Goal: Communication & Community: Answer question/provide support

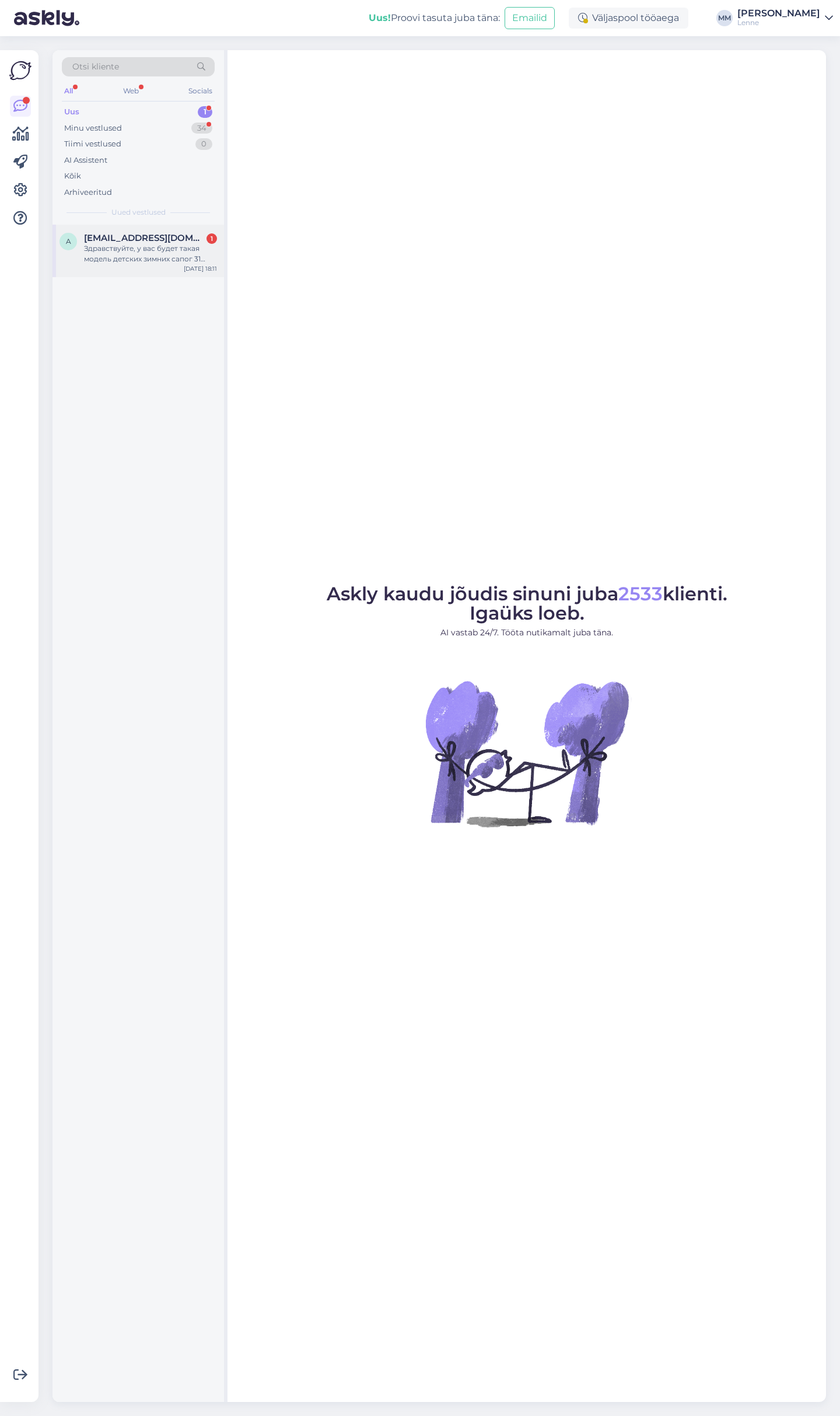
click at [108, 236] on span "[EMAIL_ADDRESS][DOMAIN_NAME]" at bounding box center [144, 238] width 121 height 11
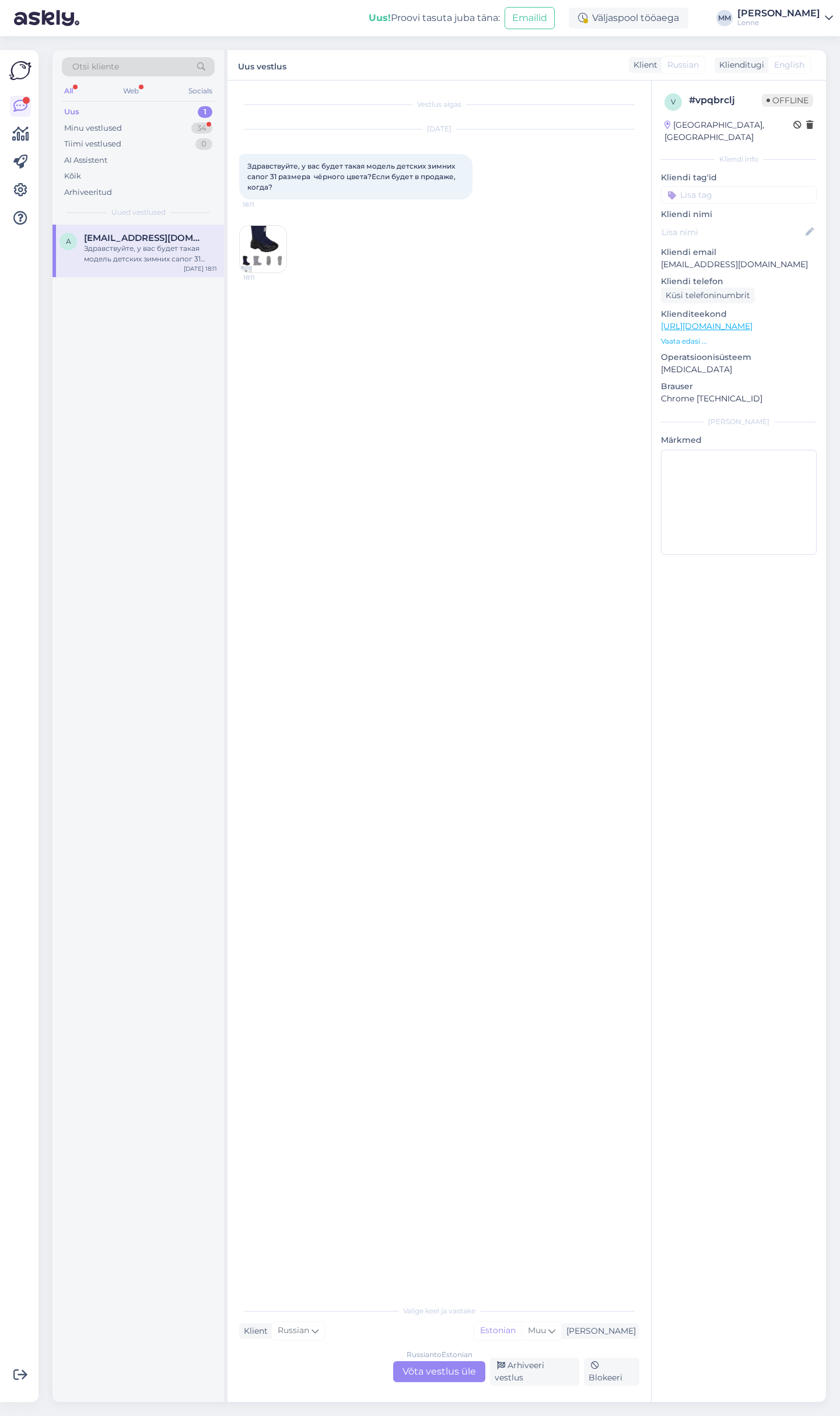
click at [456, 1373] on div "Russian to Estonian Võta vestlus üle" at bounding box center [439, 1372] width 92 height 21
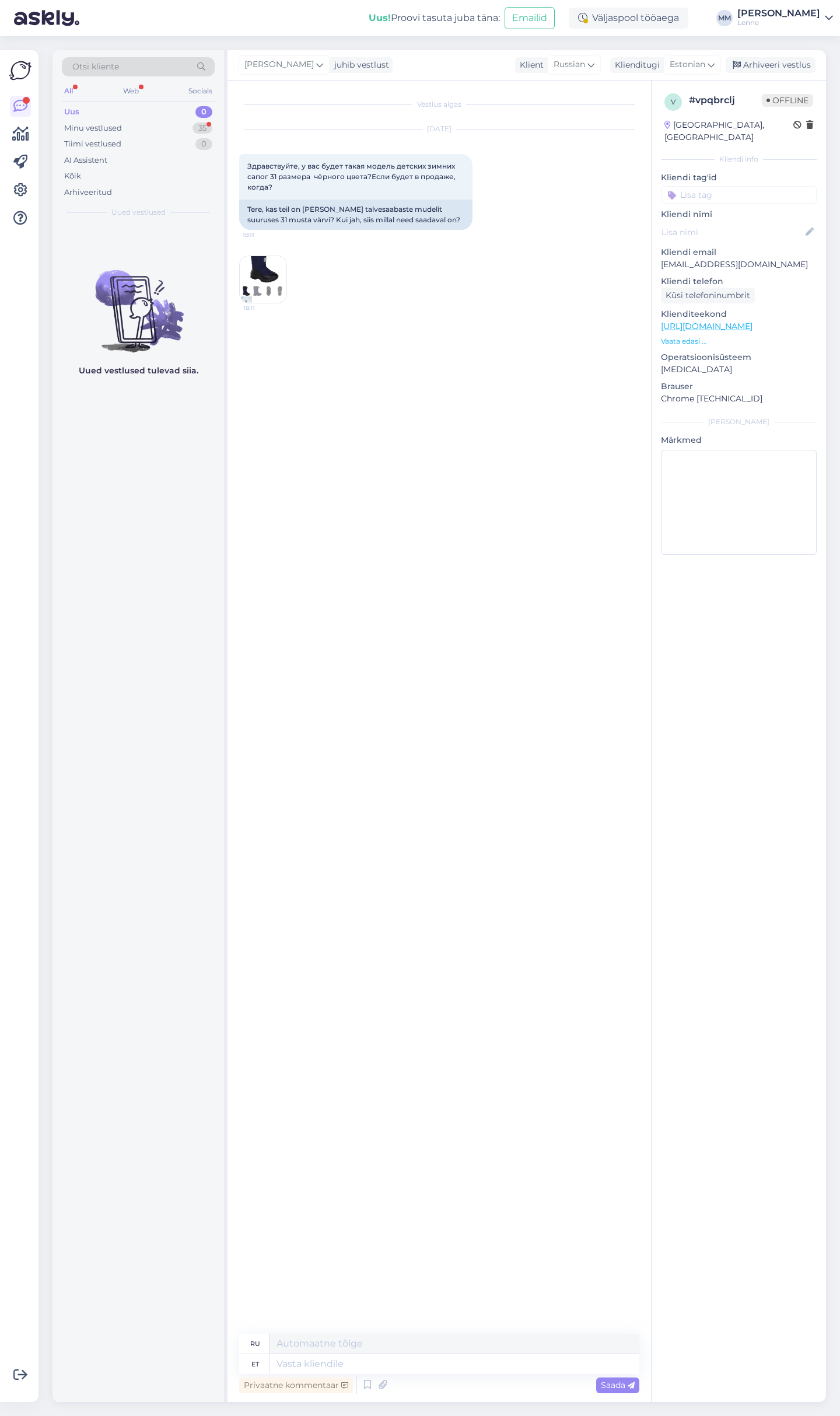
click at [270, 275] on img at bounding box center [263, 280] width 47 height 47
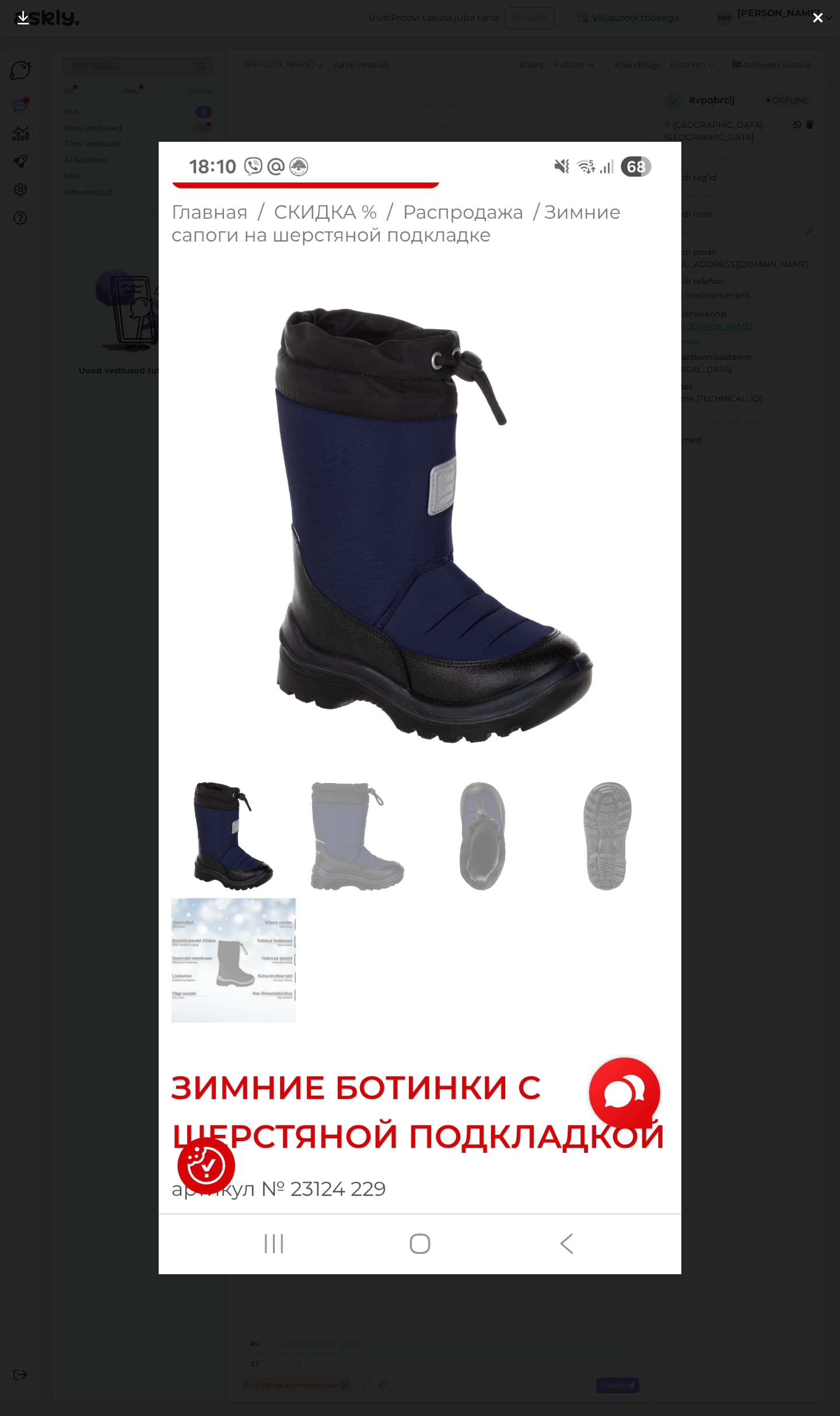
click at [824, 18] on div at bounding box center [817, 18] width 23 height 37
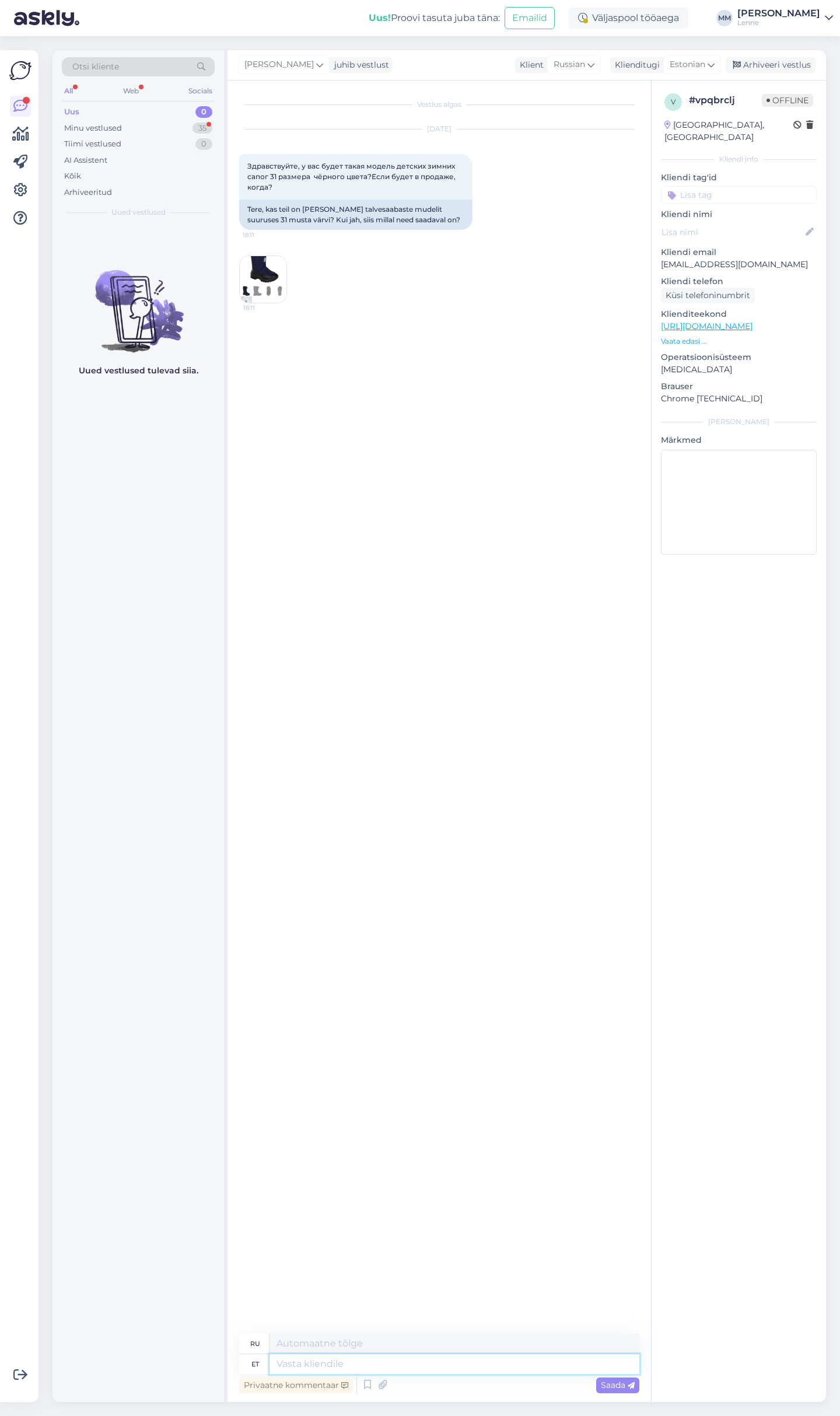
drag, startPoint x: 359, startPoint y: 1364, endPoint x: 363, endPoint y: 1358, distance: 7.2
click at [359, 1364] on textarea at bounding box center [454, 1365] width 370 height 20
type textarea "Tere, k"
type textarea "Привет,"
type textarea "Tere, kahjuks must"
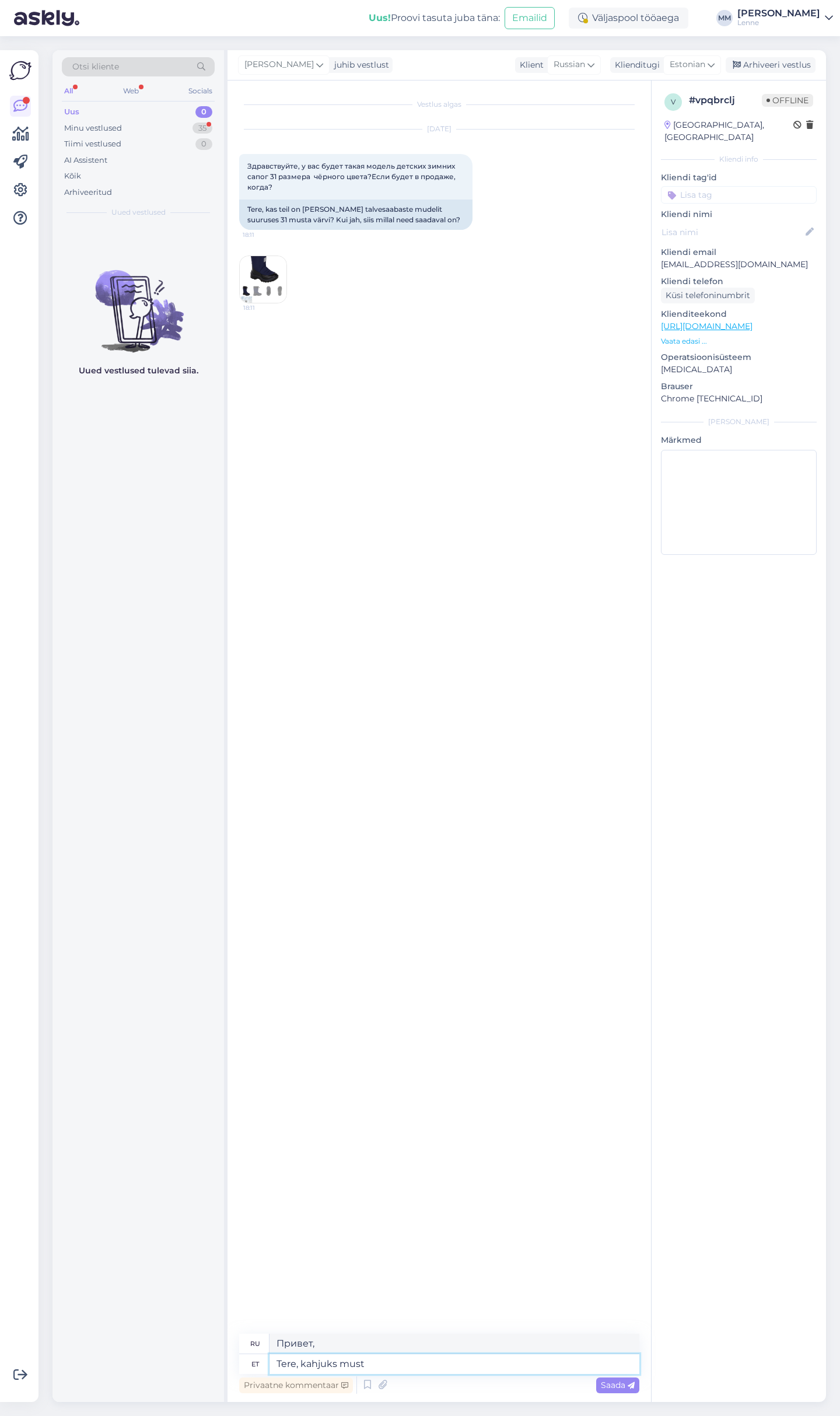
type textarea "Здравствуйте, к сожалению."
type textarea "Tere, kahjuks musta sa"
type textarea "Здравствуйте, к сожалению, он черный."
type textarea "Tere, kahjuks musta saabast e"
type textarea "Здравствуйте, к сожалению, черный ботинок"
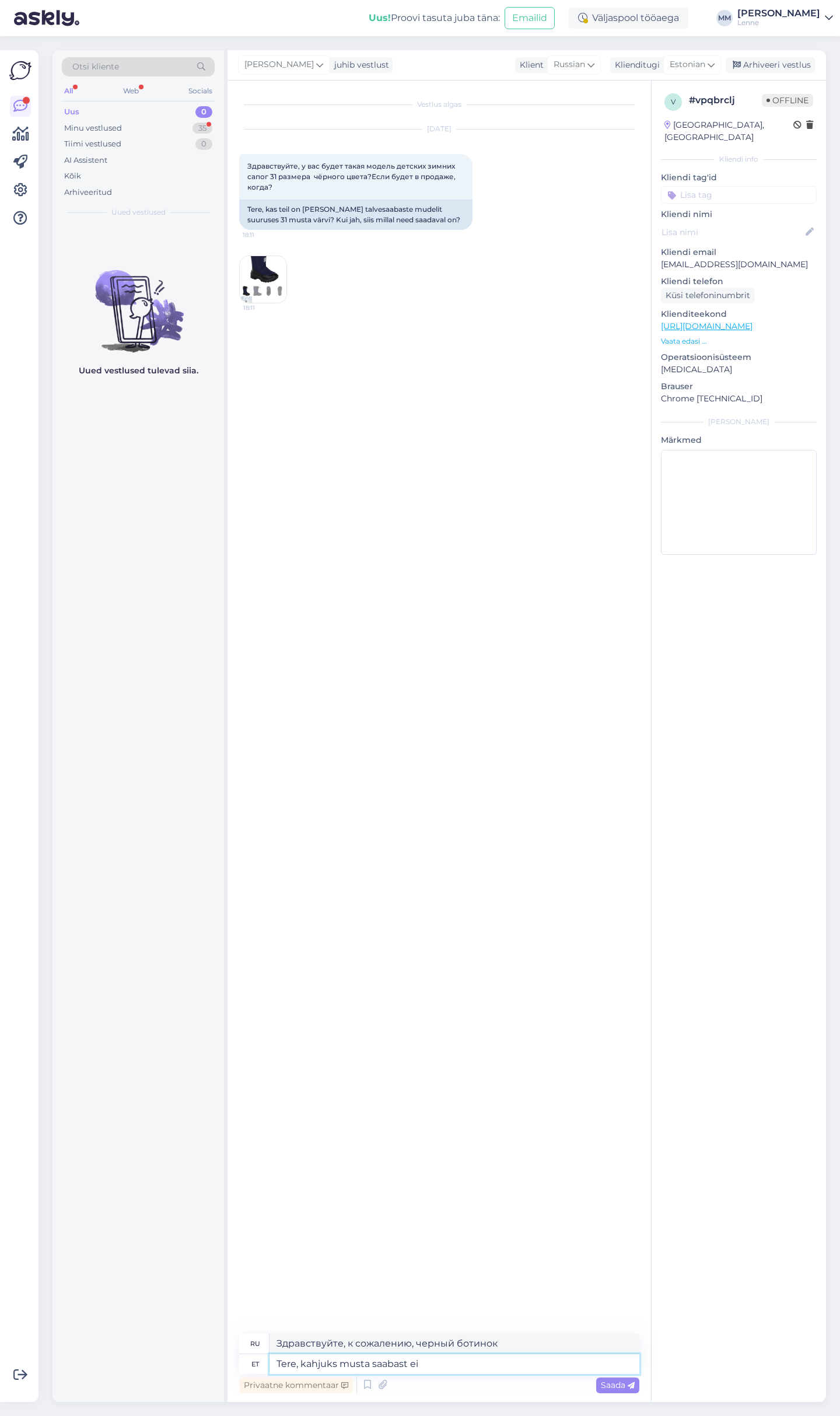
type textarea "Tere, kahjuks musta saabast ei o"
type textarea "Здравствуйте, к сожалению, у нас нет черных ботинок."
type textarea "Tere, kahjuks musta saabast ei ole, ja"
type textarea "Здравствуйте, к сожалению, черных сапог нет."
type textarea "Tere, kahjuks musta saabast ei ole, [PERSON_NAME]"
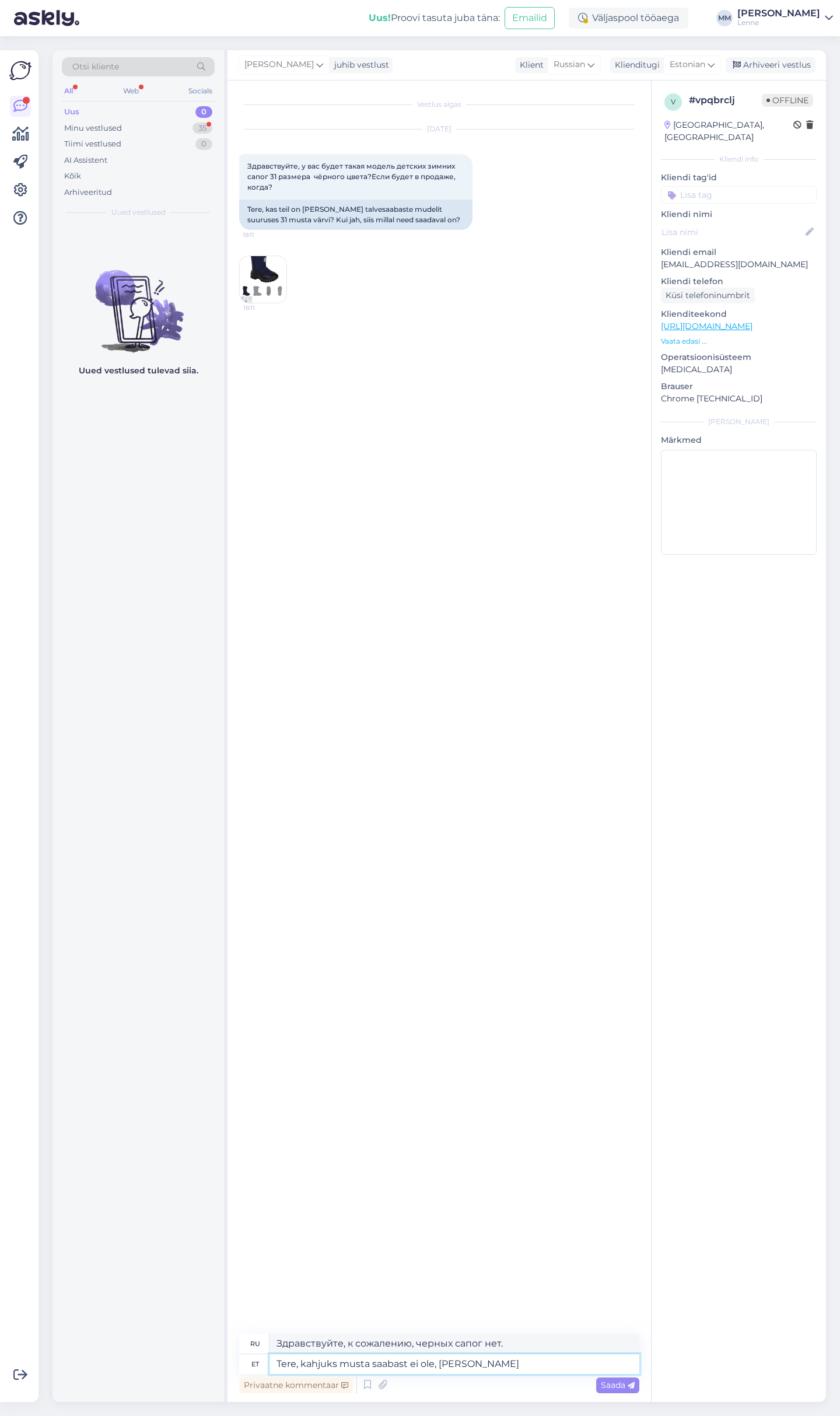
type textarea "Здравствуйте, к сожалению, черных сапог нет, и"
type textarea "Tere, kahjuks musta saabast ei ole, ja juurde tulemas eh"
type textarea "Здравствуйте, к сожалению, черных ботинок нет, но скоро появятся новые."
type textarea "Tere, kahjuks musta saabast ei ole, ja juurde tulemas hetkel ei"
type textarea "Здравствуйте, к сожалению, чёрных ботинок нет, но скоро появятся новые."
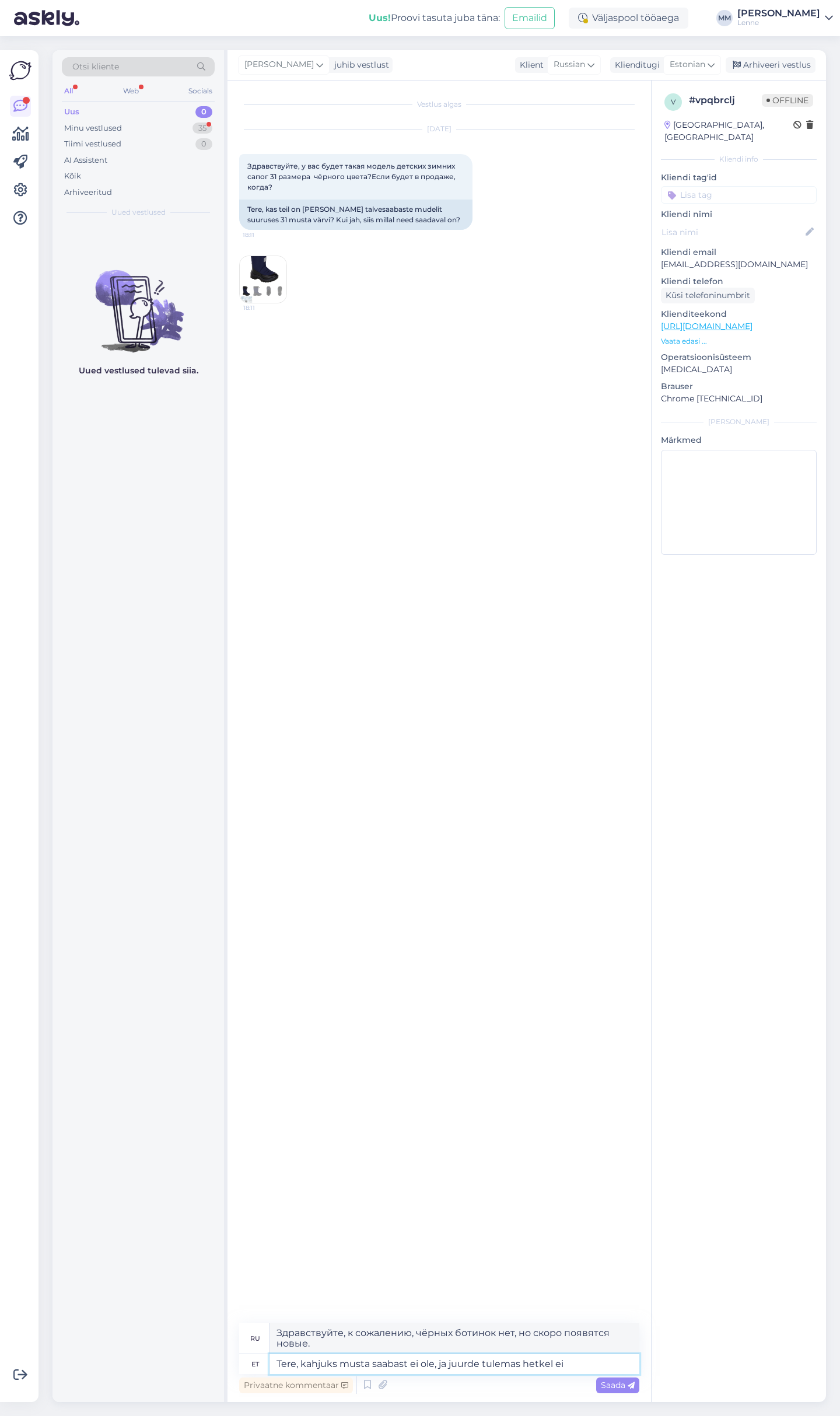
type textarea "Tere, kahjuks musta saabast ei ole, ja juurde tulemas hetkel ei o"
type textarea "Здравствуйте, к сожалению, у нас нет черных ботинок, и в настоящее время мы их …"
type textarea "Tere, kahjuks musta saabast ei ole, ja juurde tulemas hetkel ei ole."
type textarea "Здравствуйте, к сожалению, у нас нет черных ботинок, и в данный момент не ожида…"
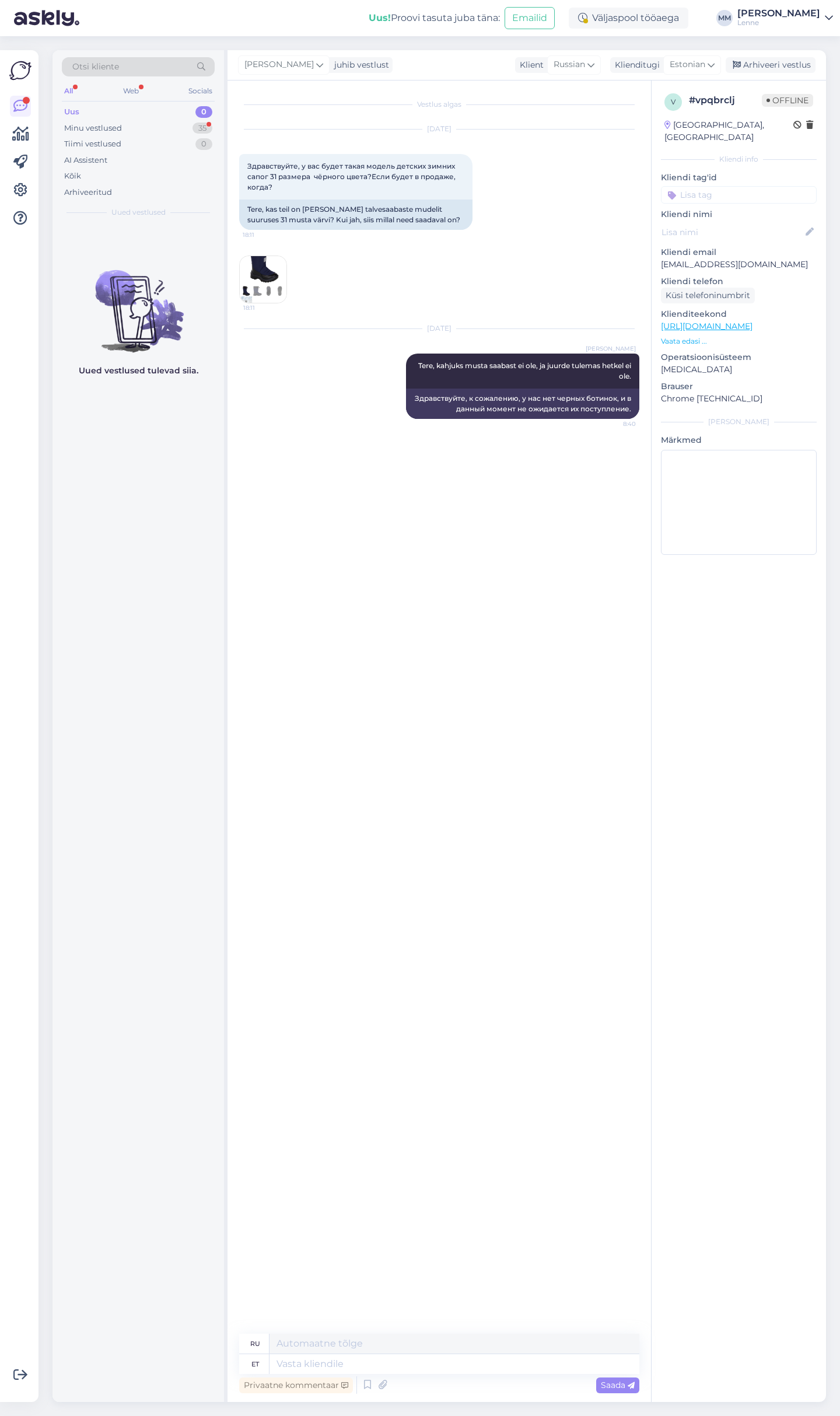
click at [116, 117] on div "Uus 0" at bounding box center [138, 112] width 153 height 16
click at [118, 123] on div "Minu vestlused" at bounding box center [93, 128] width 57 height 12
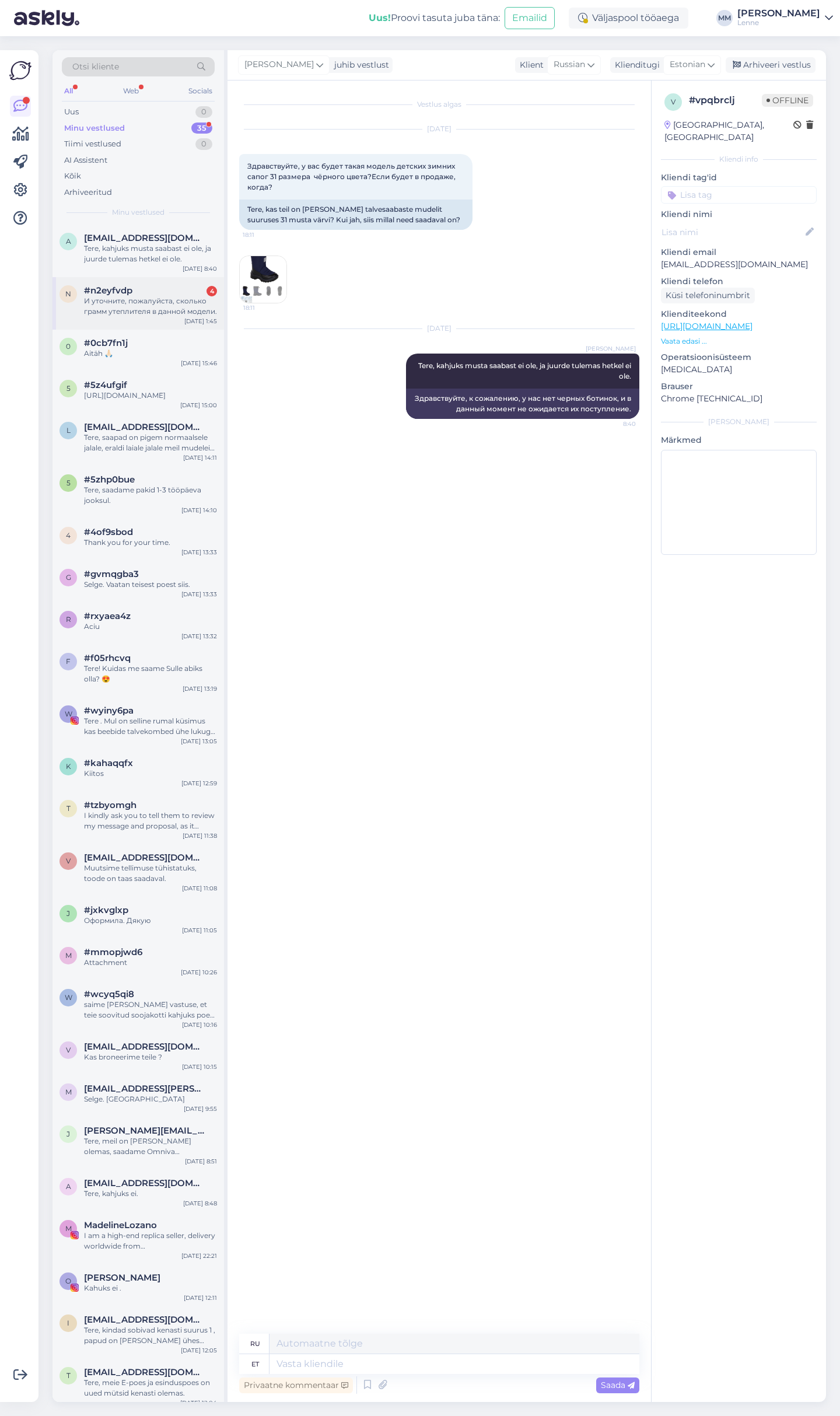
click at [178, 310] on div "И уточните, пожалуйста, сколько грамм утеплителя в данной модели." at bounding box center [150, 306] width 133 height 21
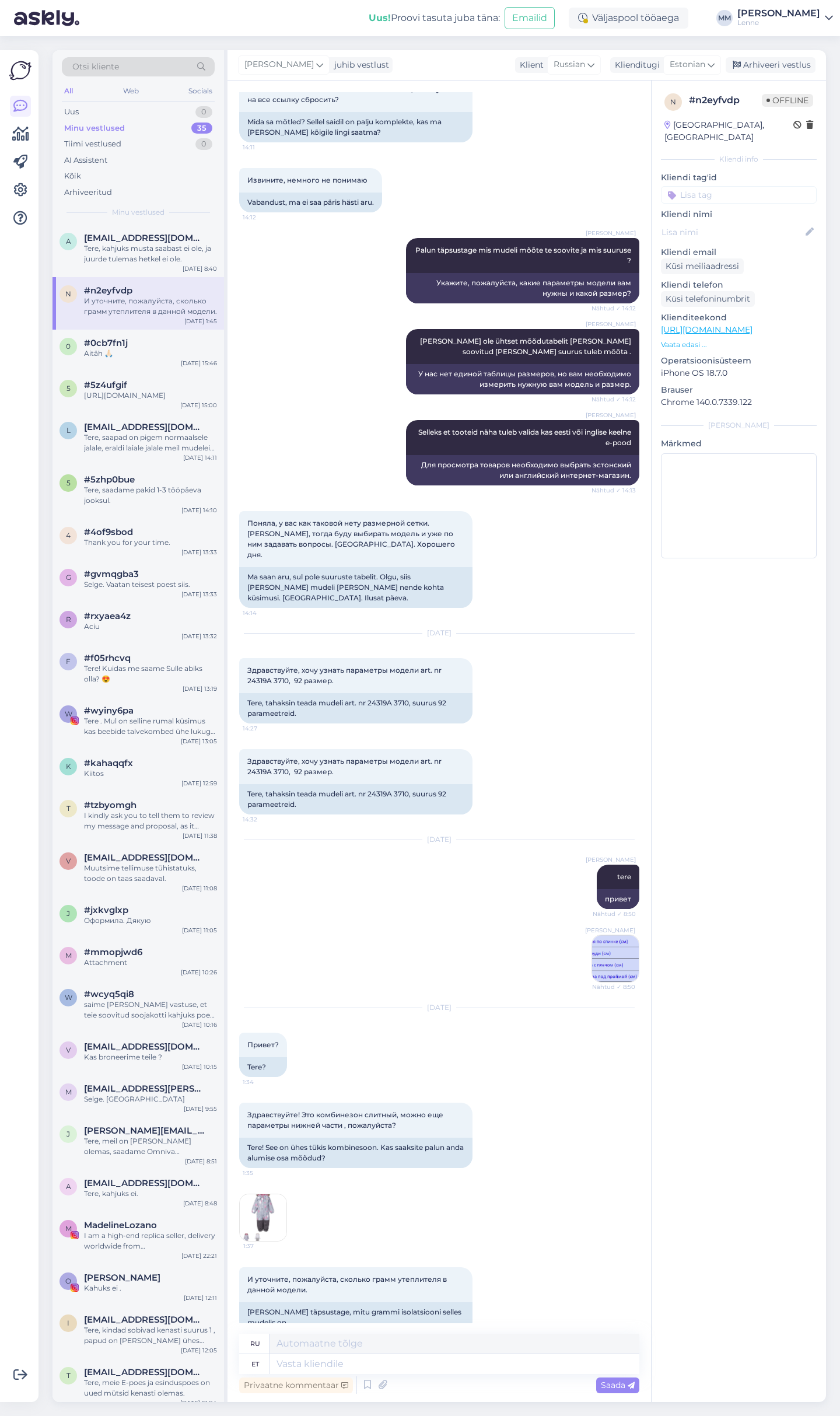
click at [273, 1195] on img at bounding box center [263, 1218] width 47 height 47
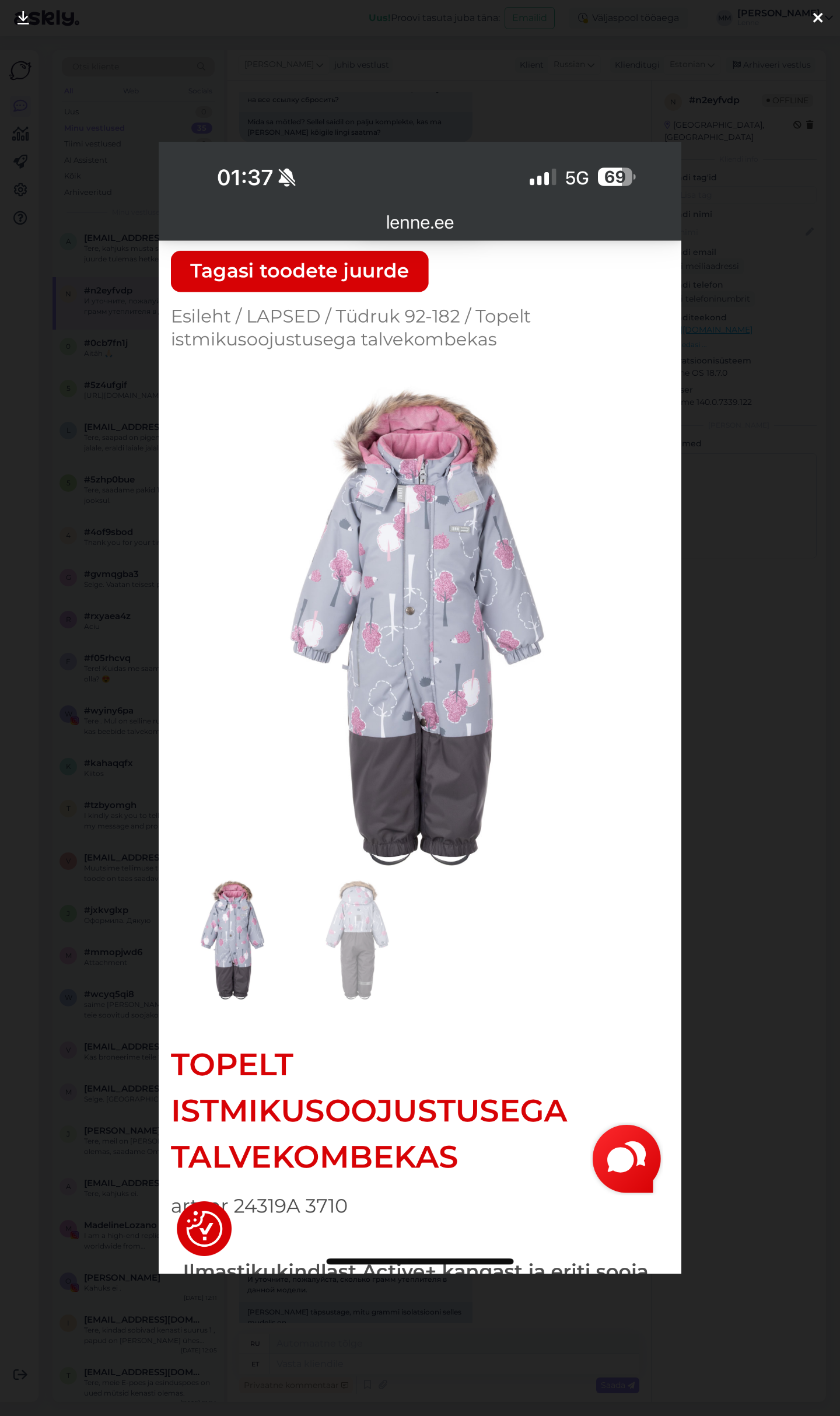
click at [820, 16] on icon at bounding box center [817, 19] width 9 height 16
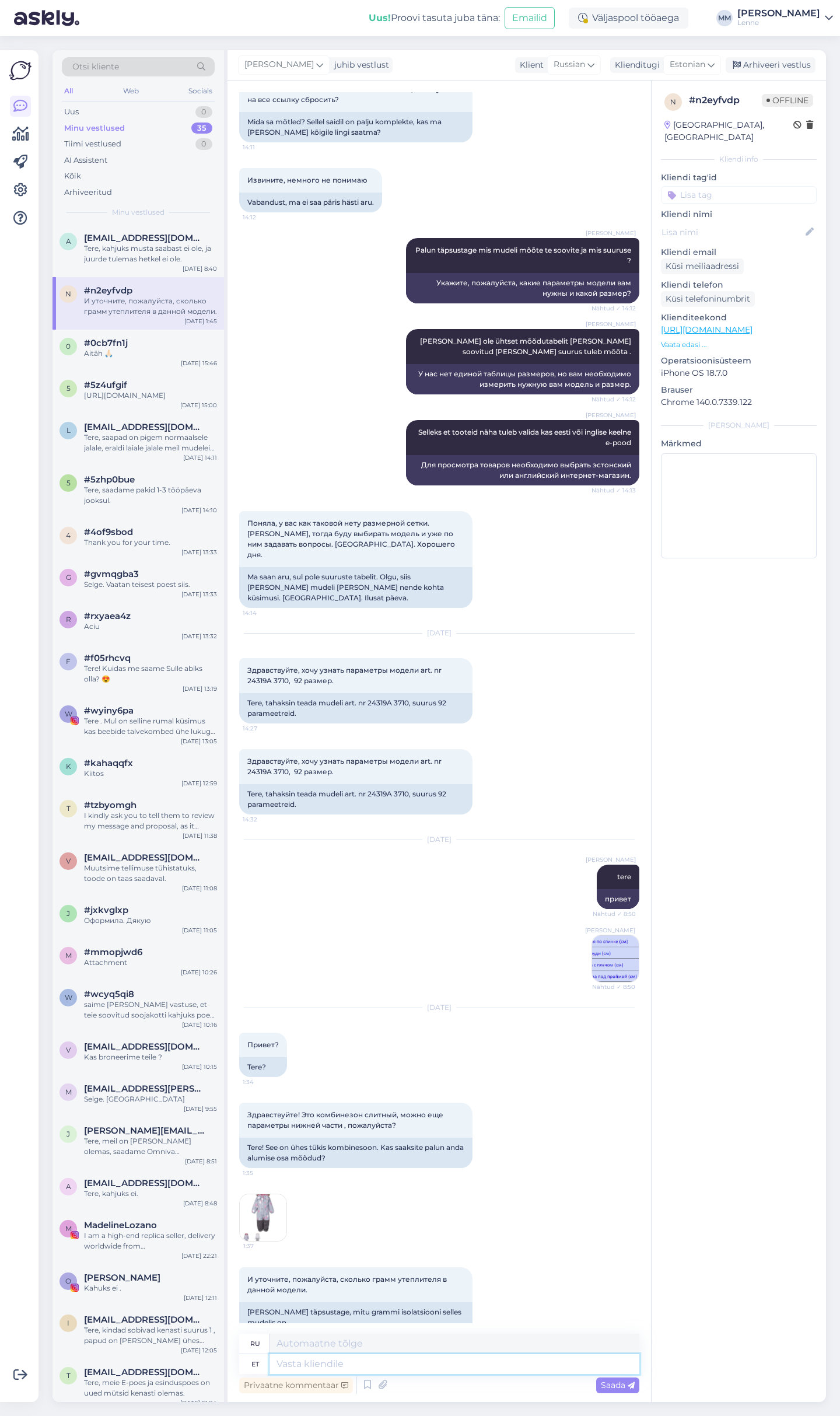
click at [351, 1355] on textarea at bounding box center [454, 1365] width 370 height 20
type textarea "Tere,"
type textarea "Привет,"
type textarea "Tere, tootel"
type textarea "Привет, продукт"
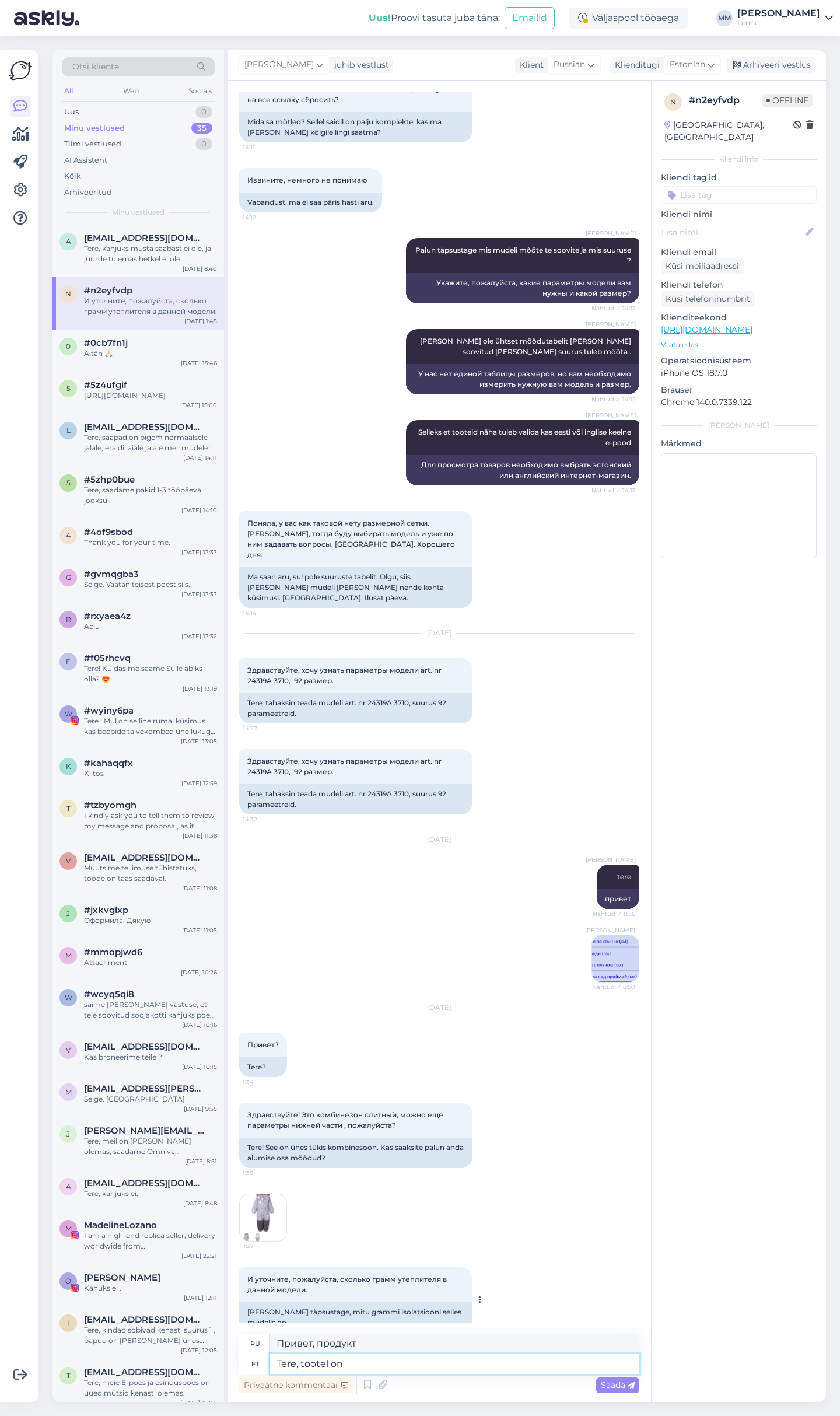
type textarea "Tere, tootel on"
type textarea "Здравствуйте, продукт имеет"
type textarea "Tere, tootel on 250"
type textarea "Здравствуйте, продукт имеет 250"
type textarea "Tere, tootel on 250 g"
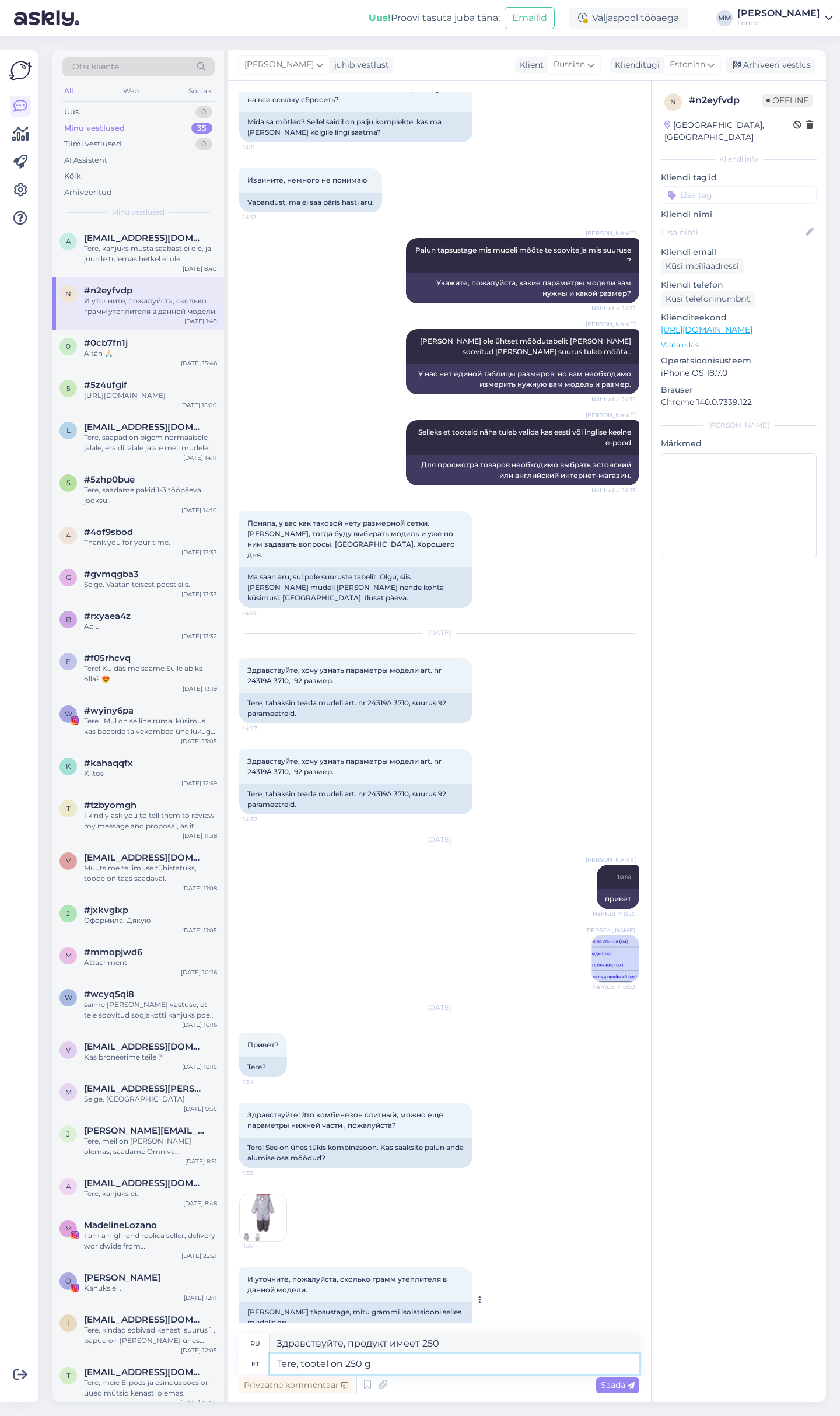
type textarea "Здравствуйте, вес товара составляет 250 г."
type textarea "Tere, tootel on 250 g soojustus."
type textarea "Здравствуйте, изделие имеет 250 г утеплителя."
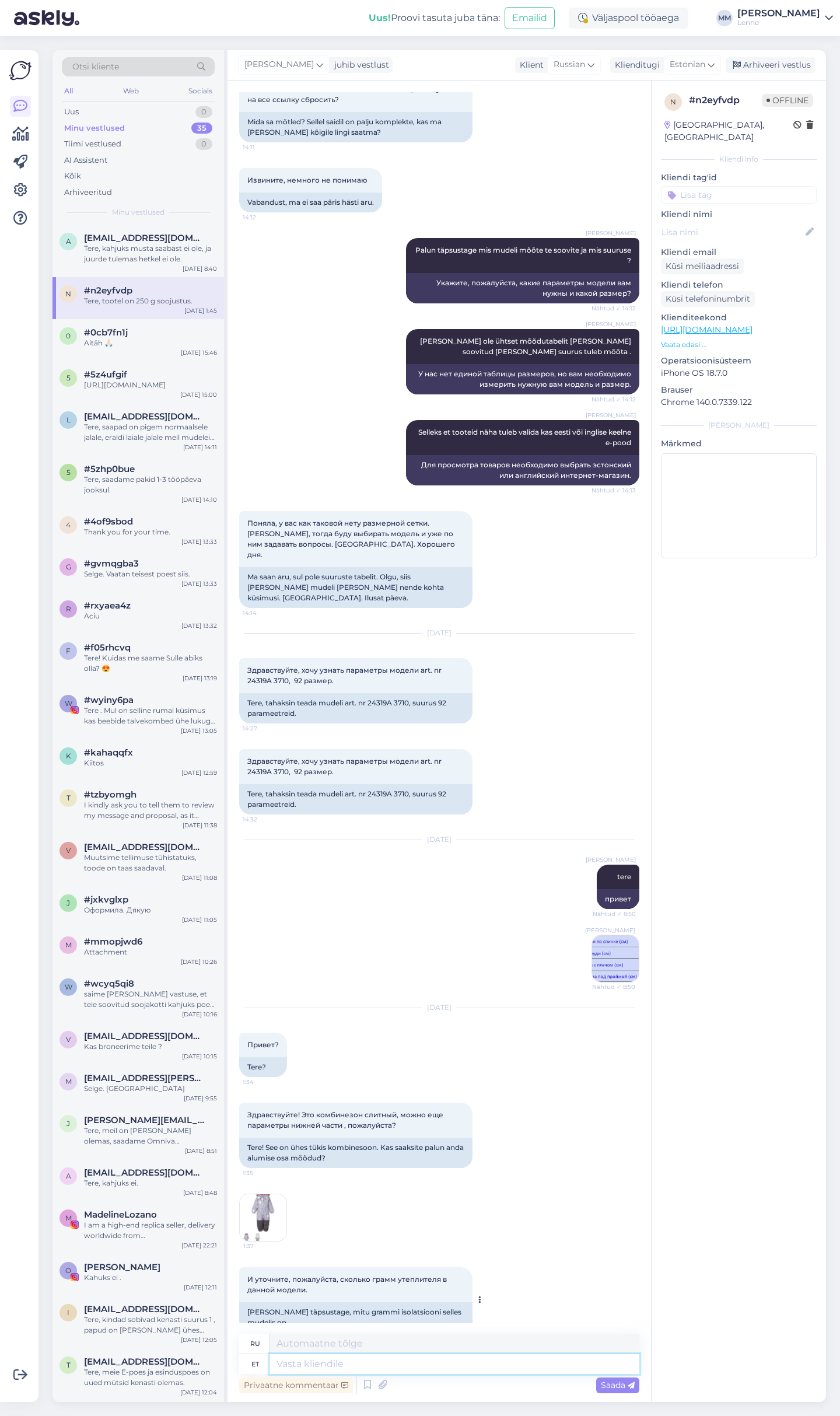
scroll to position [518, 0]
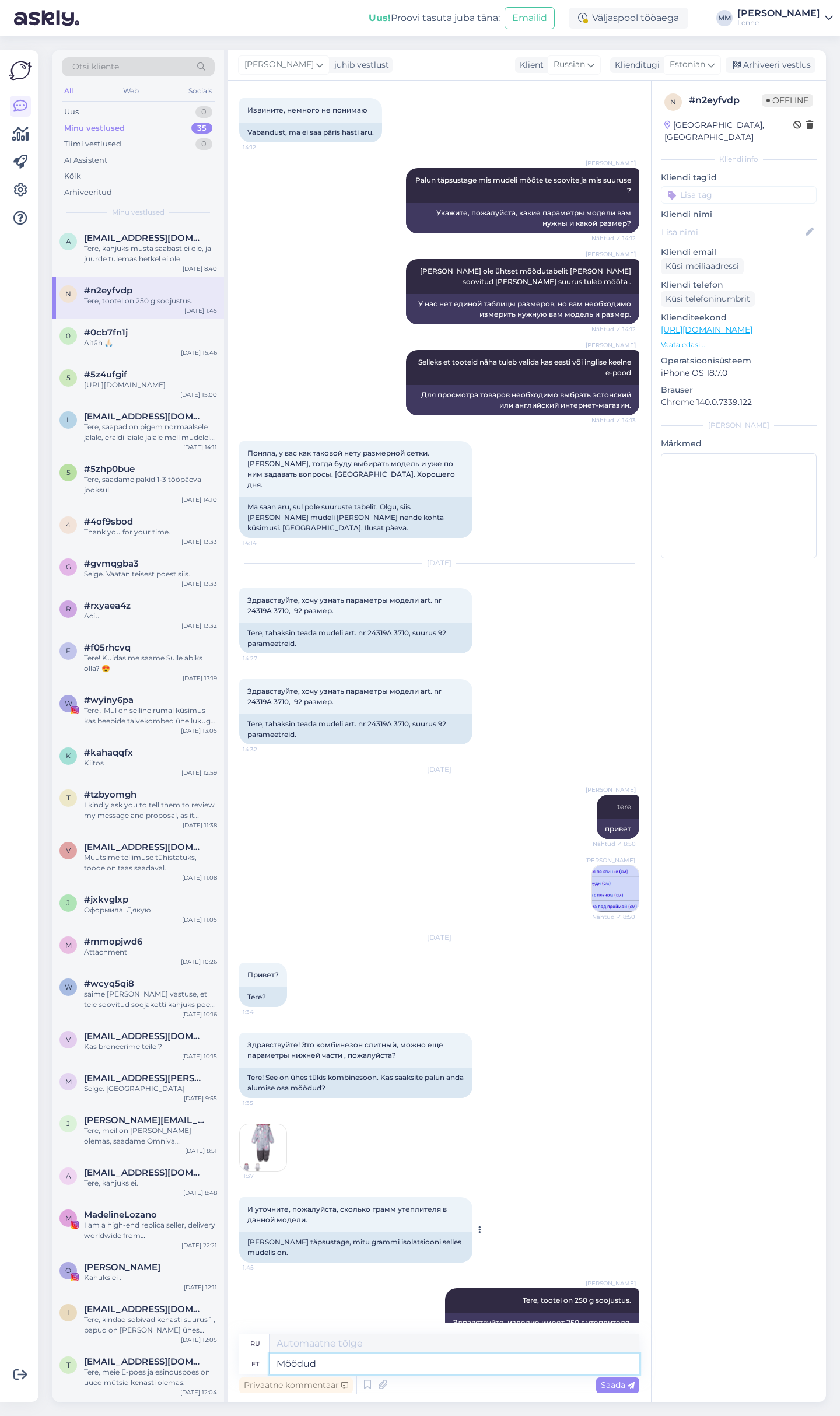
type textarea "Mõõdud"
type textarea "Размеры"
type textarea "Mõõdud on s"
type textarea "Размеры следующие:"
type textarea "Mõõdud on [PERSON_NAME]"
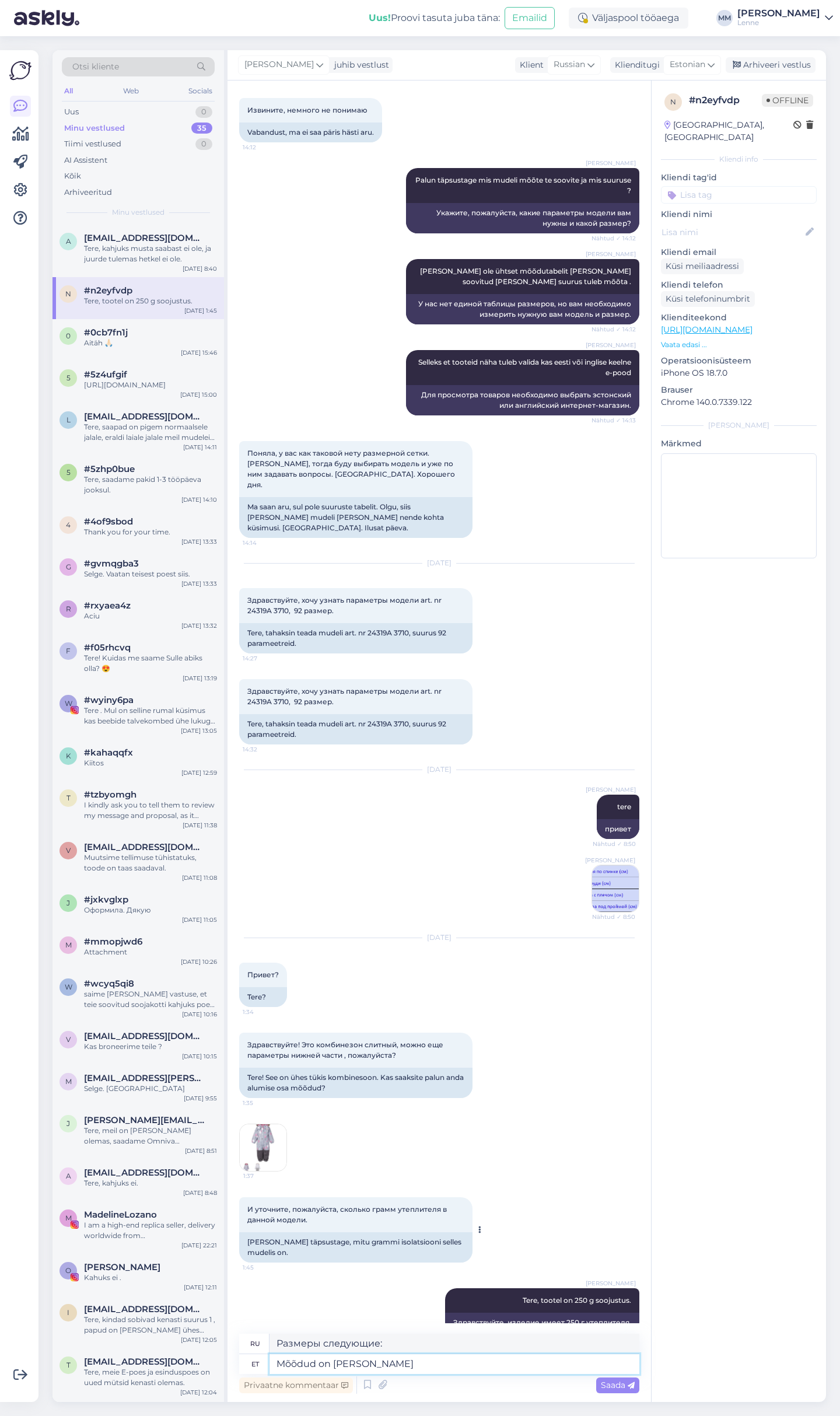
type textarea "Размеры те же."
click at [264, 1125] on img at bounding box center [263, 1148] width 47 height 47
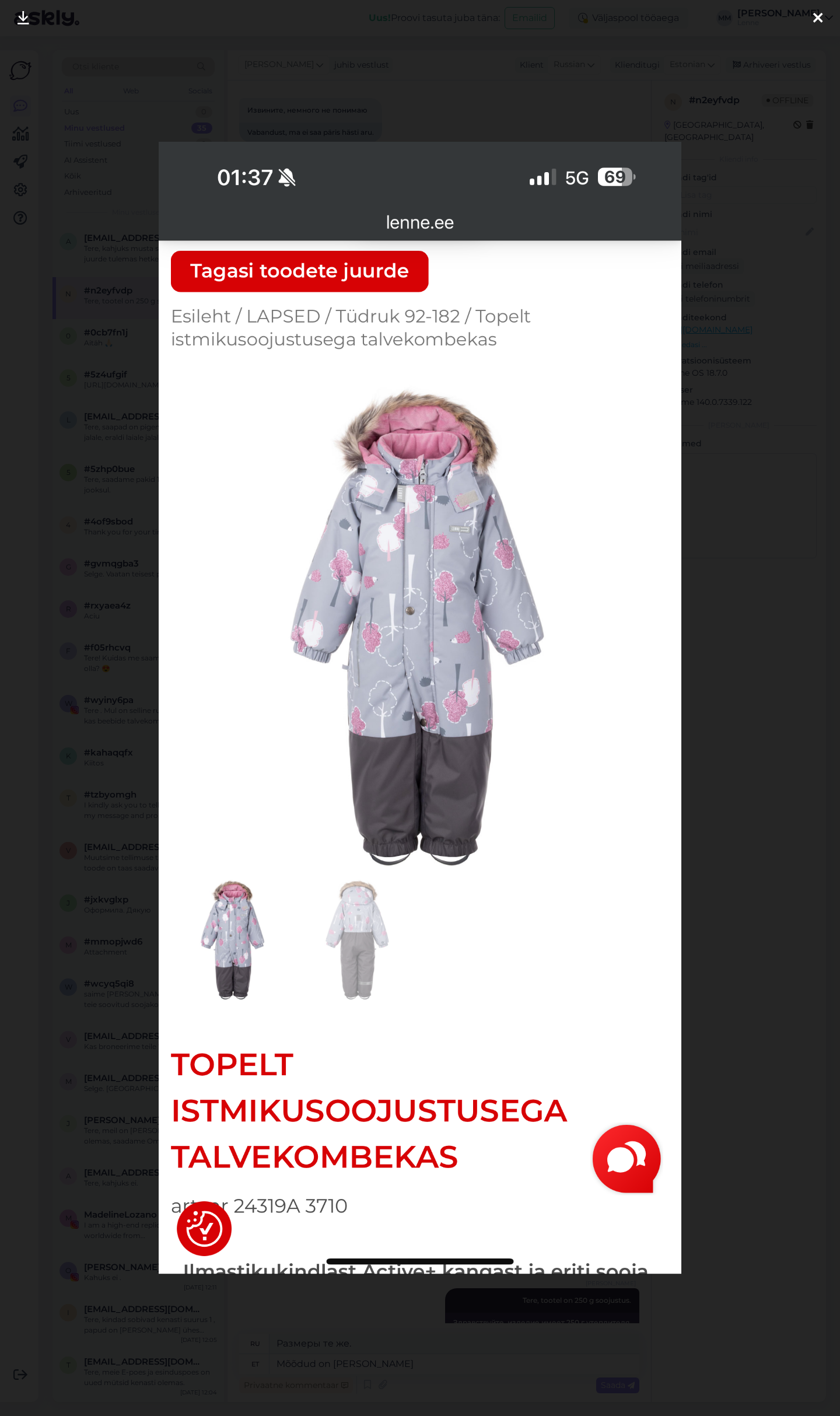
click at [815, 19] on icon at bounding box center [817, 19] width 9 height 16
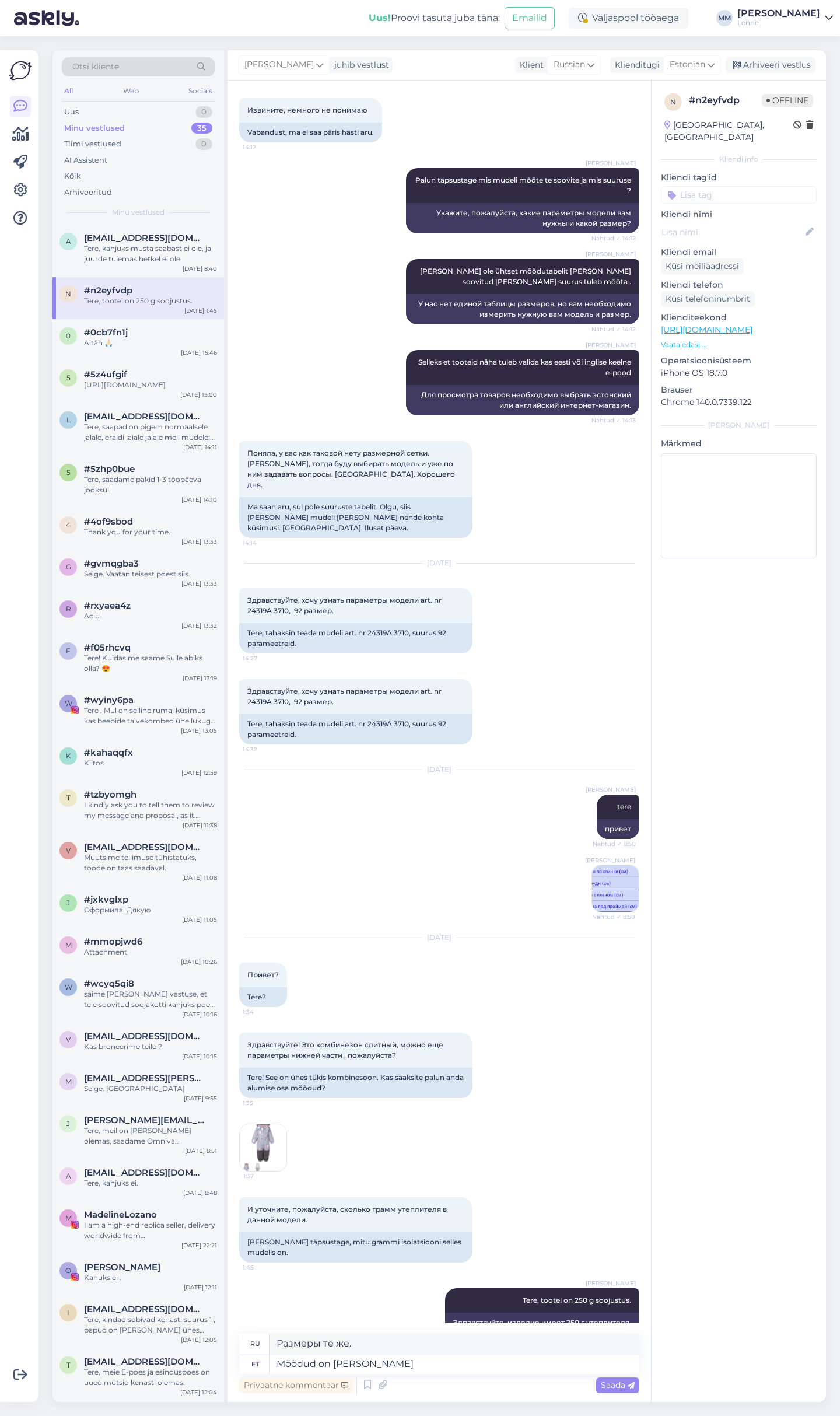
click at [609, 865] on img at bounding box center [616, 889] width 47 height 47
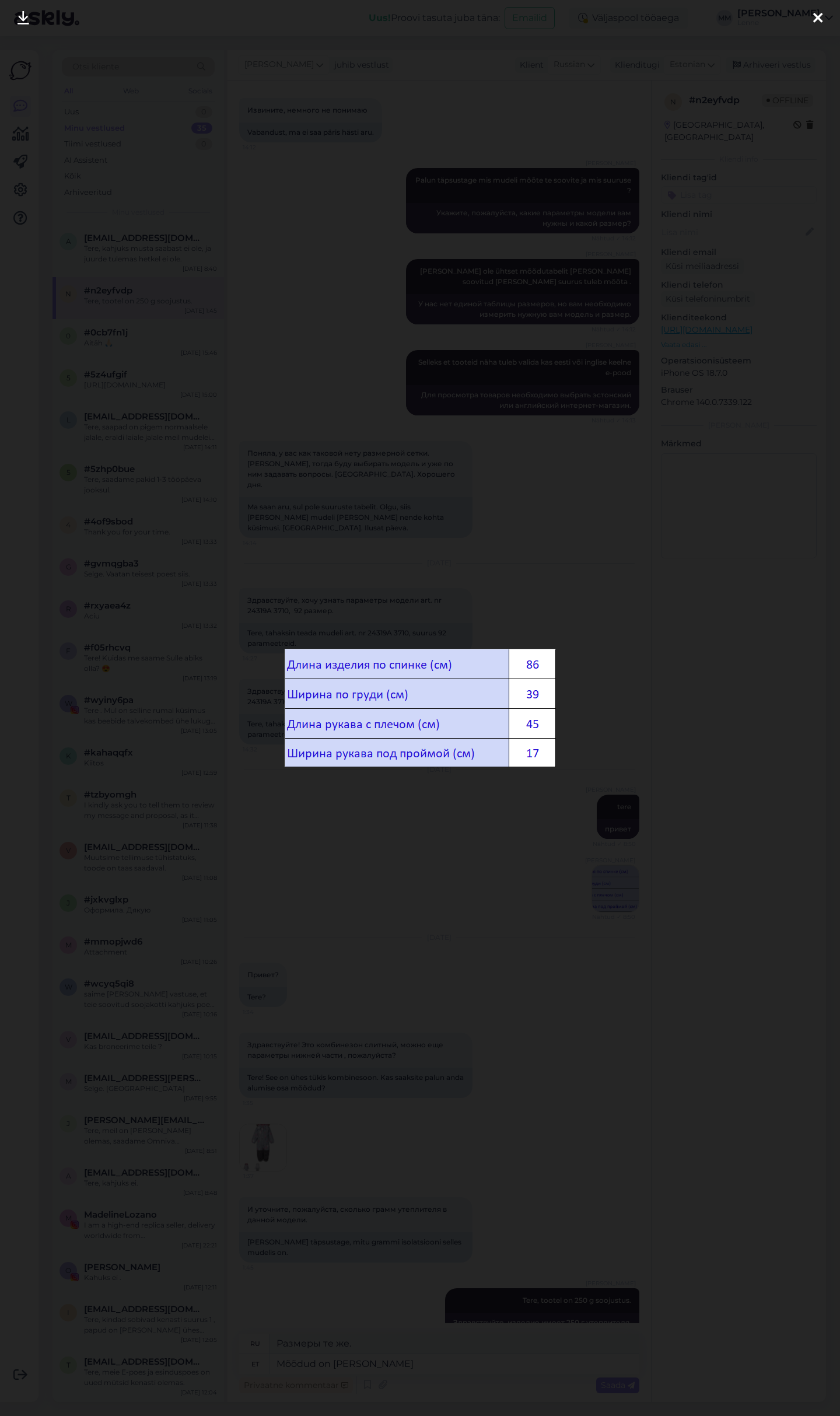
click at [820, 19] on icon at bounding box center [817, 19] width 9 height 16
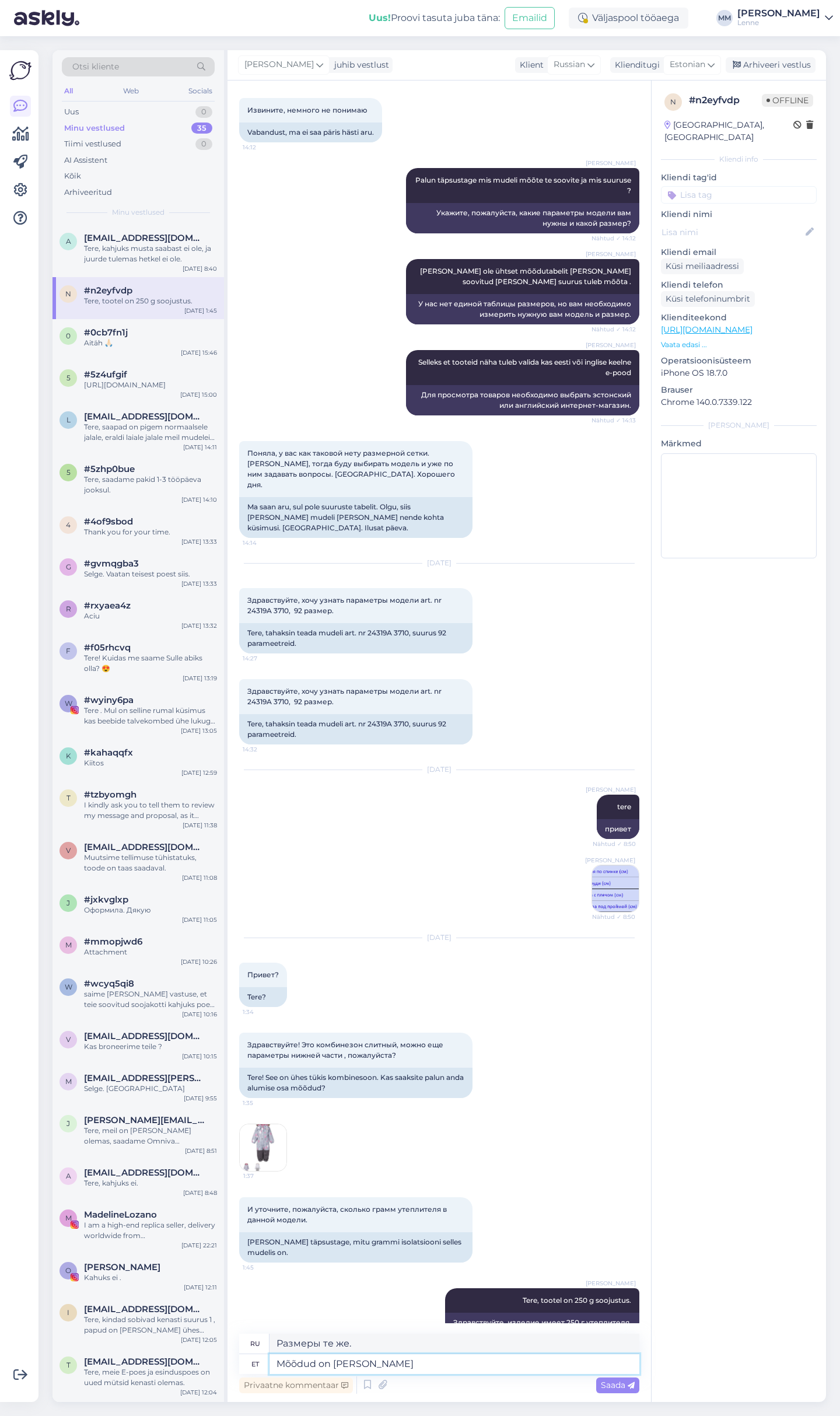
click at [385, 1362] on textarea "Mõõdud on [PERSON_NAME]" at bounding box center [454, 1365] width 370 height 20
type textarea "Mõõdud on [PERSON_NAME] mis ell"
type textarea "Размеры такие же как"
type textarea "Mõõdud on [PERSON_NAME] mis ellmises t"
type textarea "Размеры те же, что и прежде."
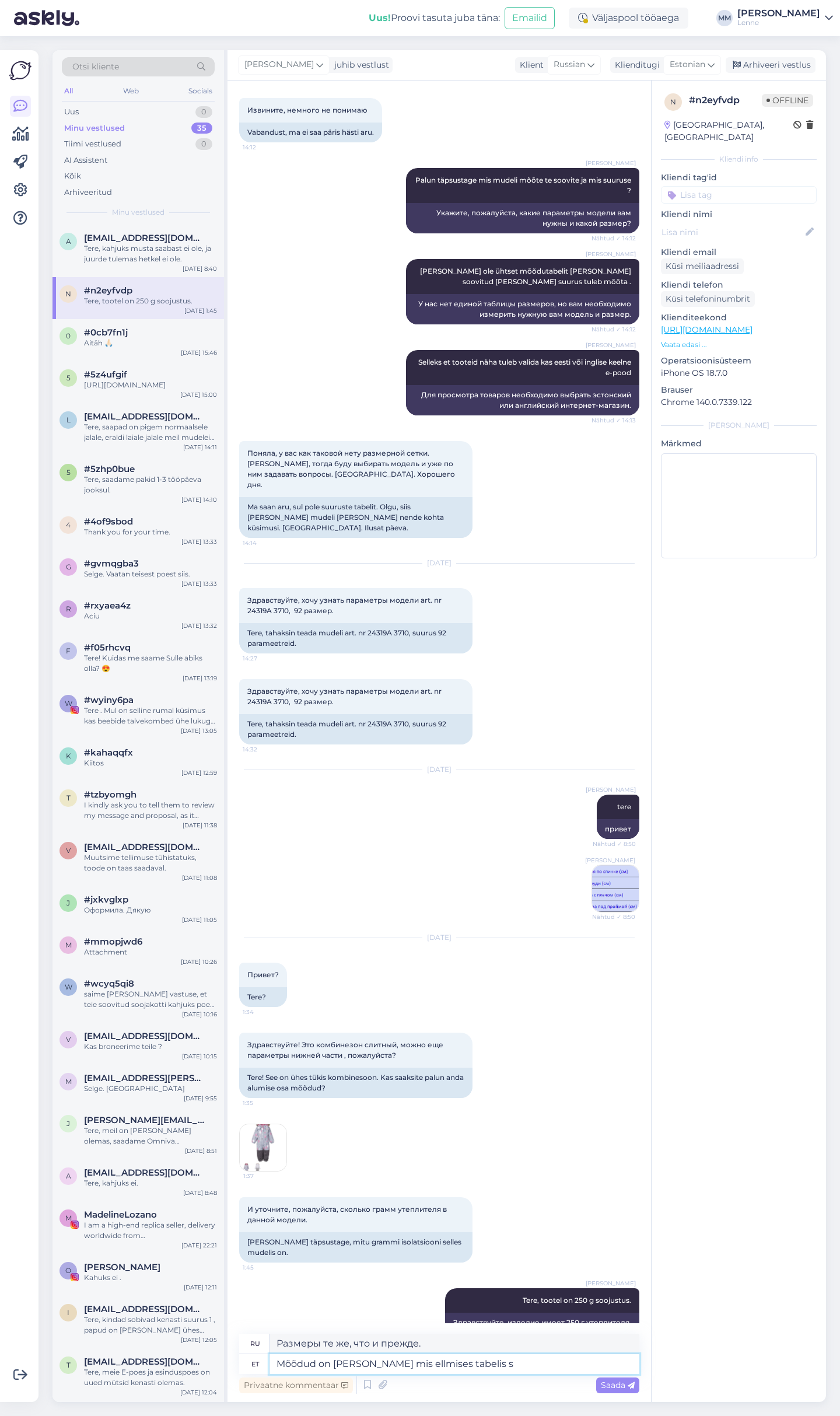
type textarea "Mõõdud on [PERSON_NAME] mis ellmises tabelis sa"
type textarea "Размеры такие же, как в предыдущей таблице."
type textarea "Mõõdud on [PERSON_NAME] mis ellmises tabelis saadetud."
type textarea "Размеры такие же, как указаны в предыдущей таблице."
